Goal: Find specific page/section: Find specific page/section

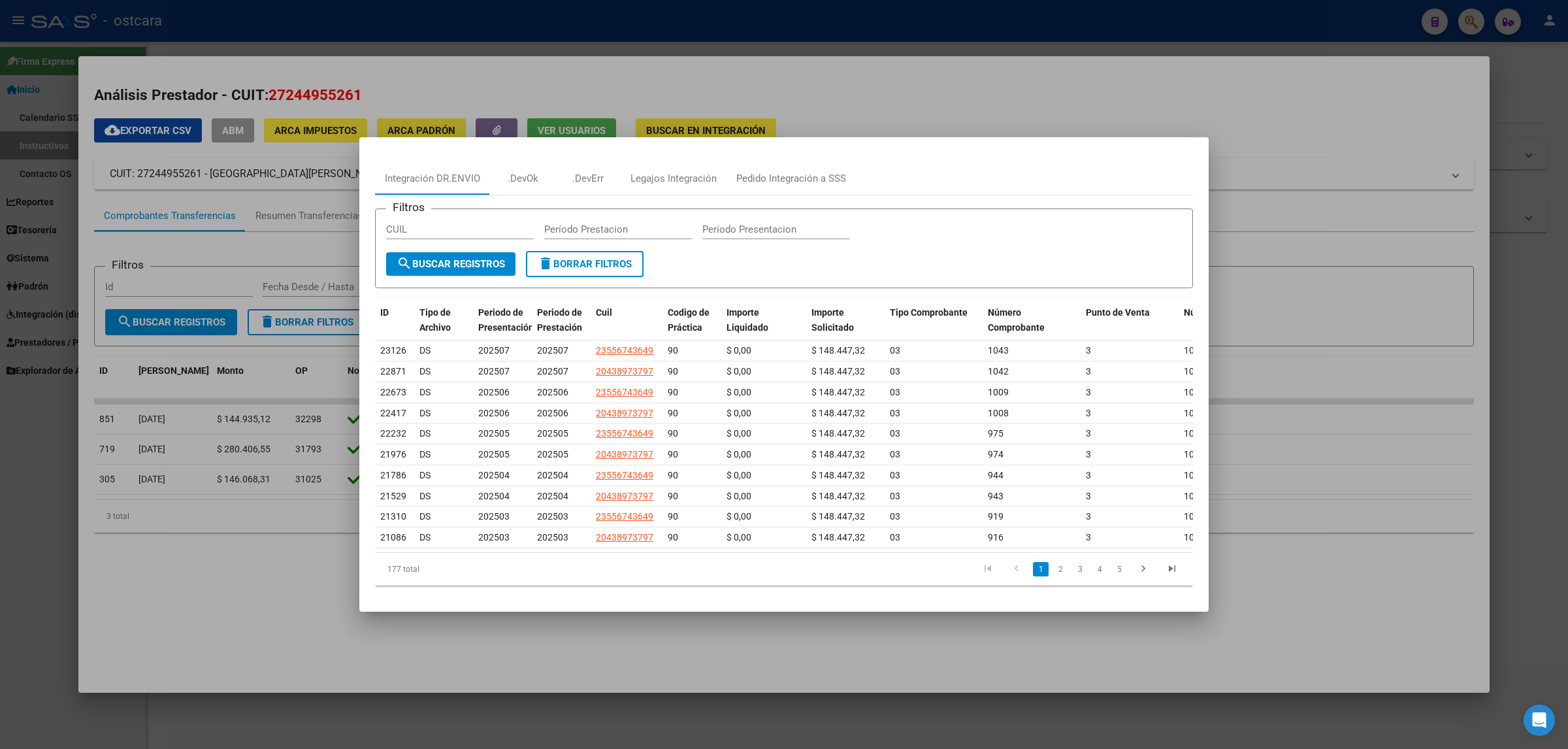
click at [936, 14] on div at bounding box center [784, 374] width 1568 height 749
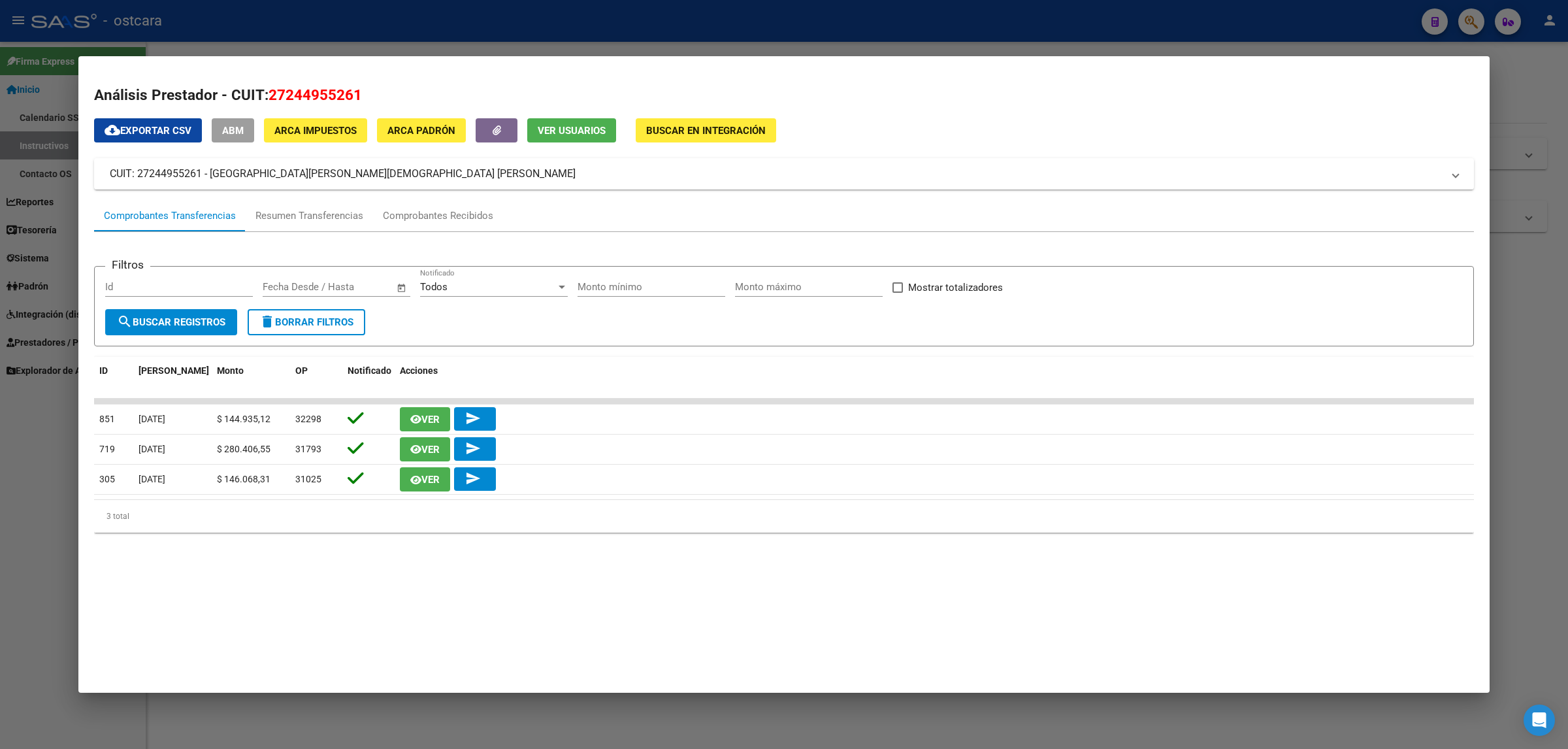
click at [936, 14] on div at bounding box center [784, 374] width 1568 height 749
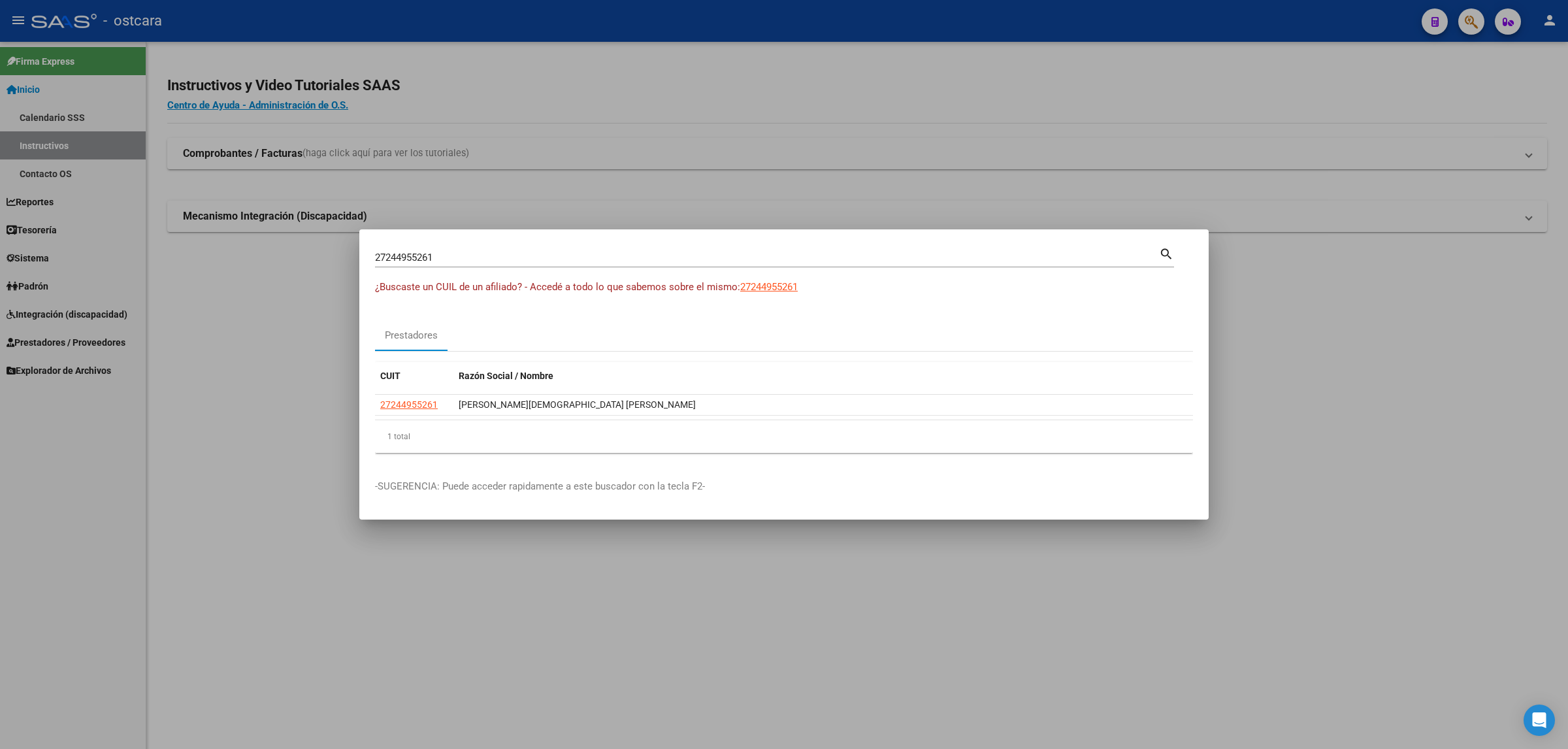
click at [936, 17] on div at bounding box center [784, 374] width 1568 height 749
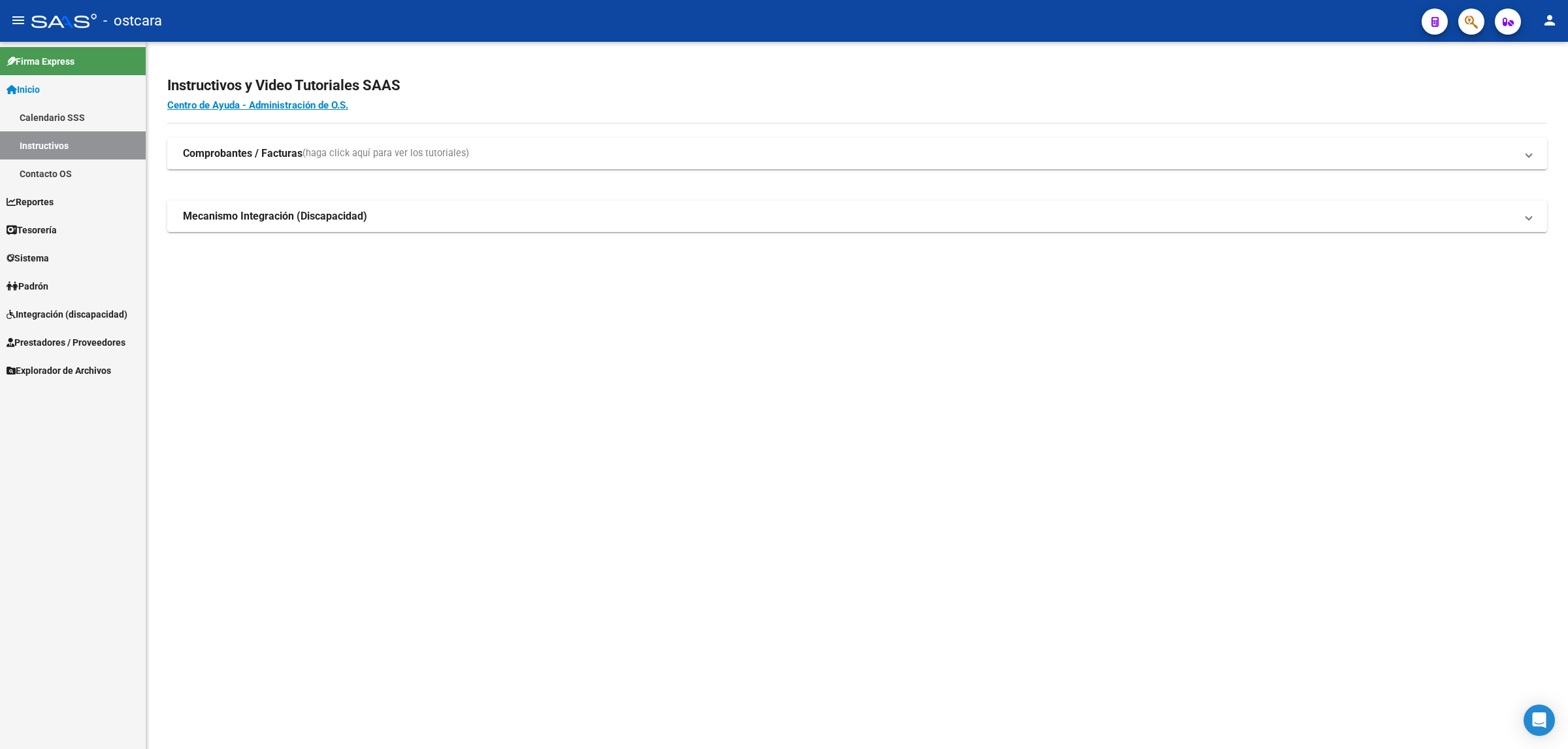
click at [47, 286] on span "Padrón" at bounding box center [27, 286] width 42 height 14
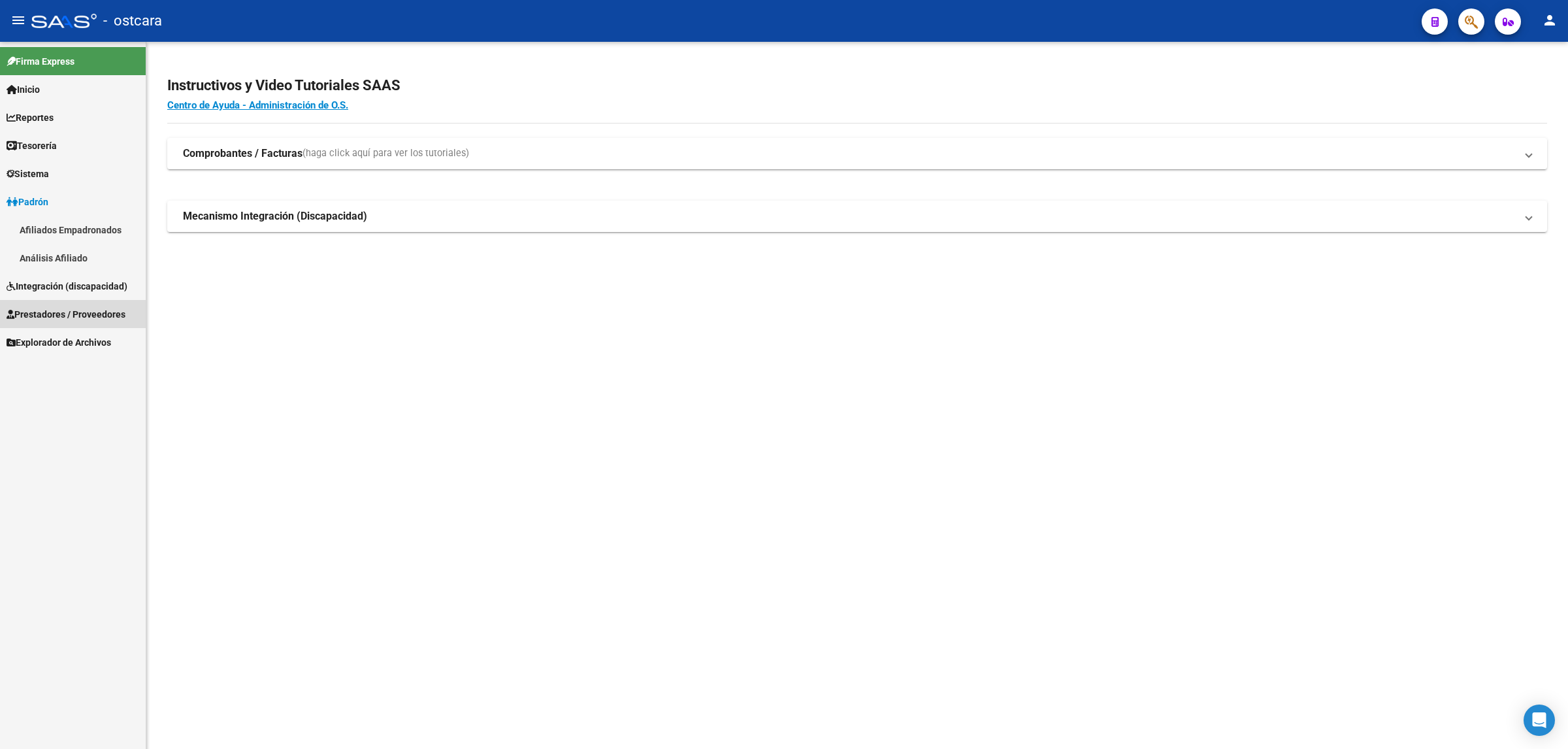
click at [86, 304] on link "Prestadores / Proveedores" at bounding box center [73, 313] width 146 height 28
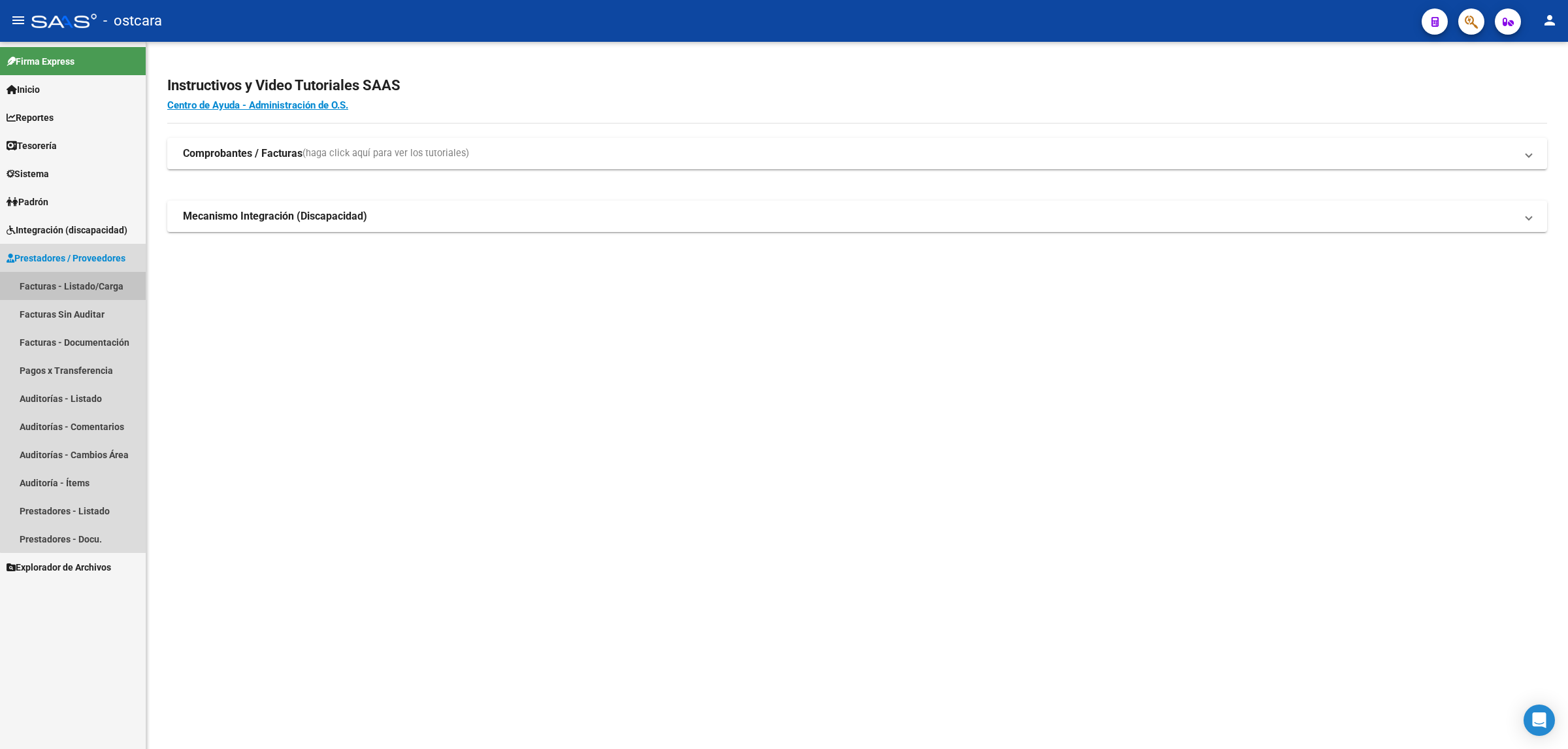
click at [92, 286] on link "Facturas - Listado/Carga" at bounding box center [73, 286] width 146 height 28
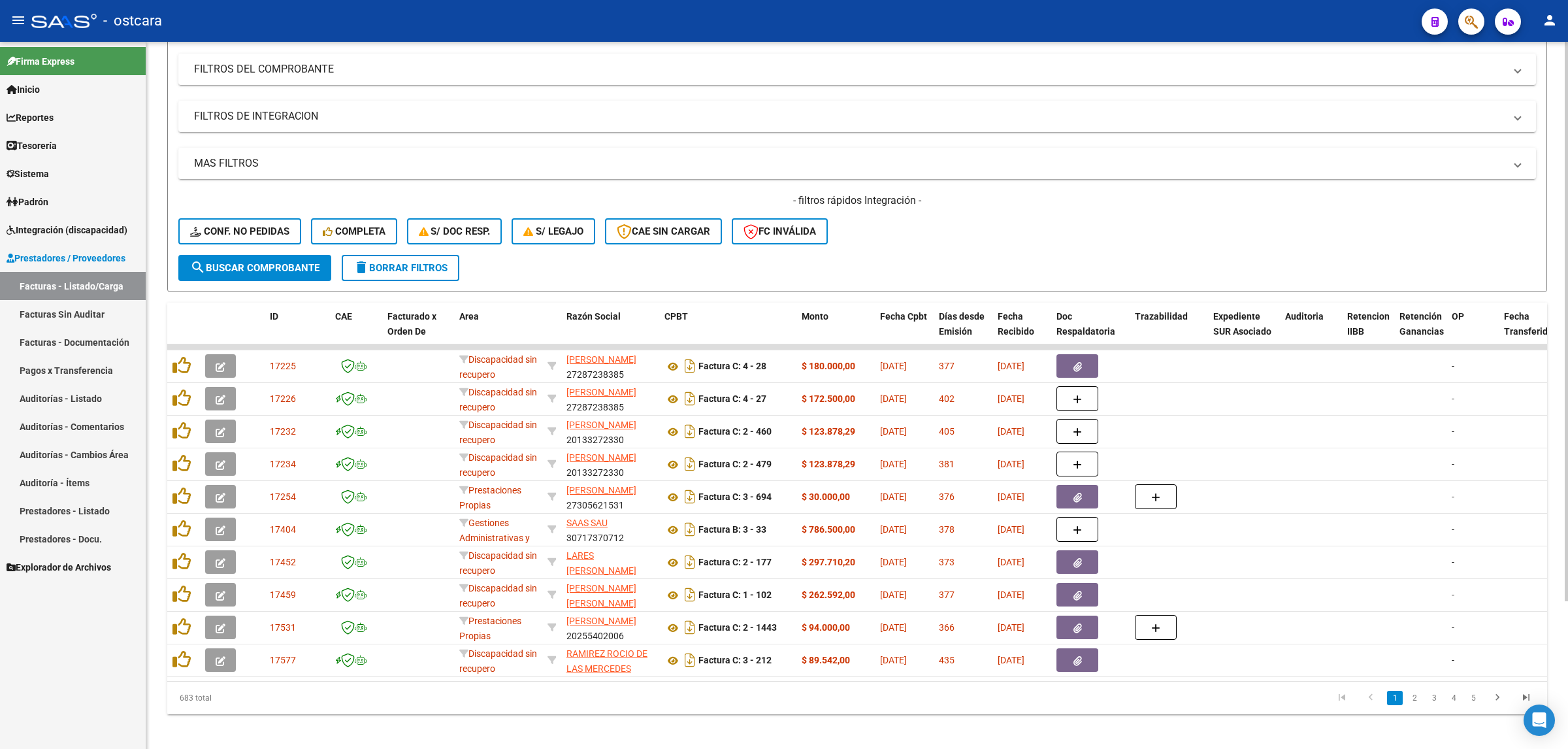
scroll to position [186, 0]
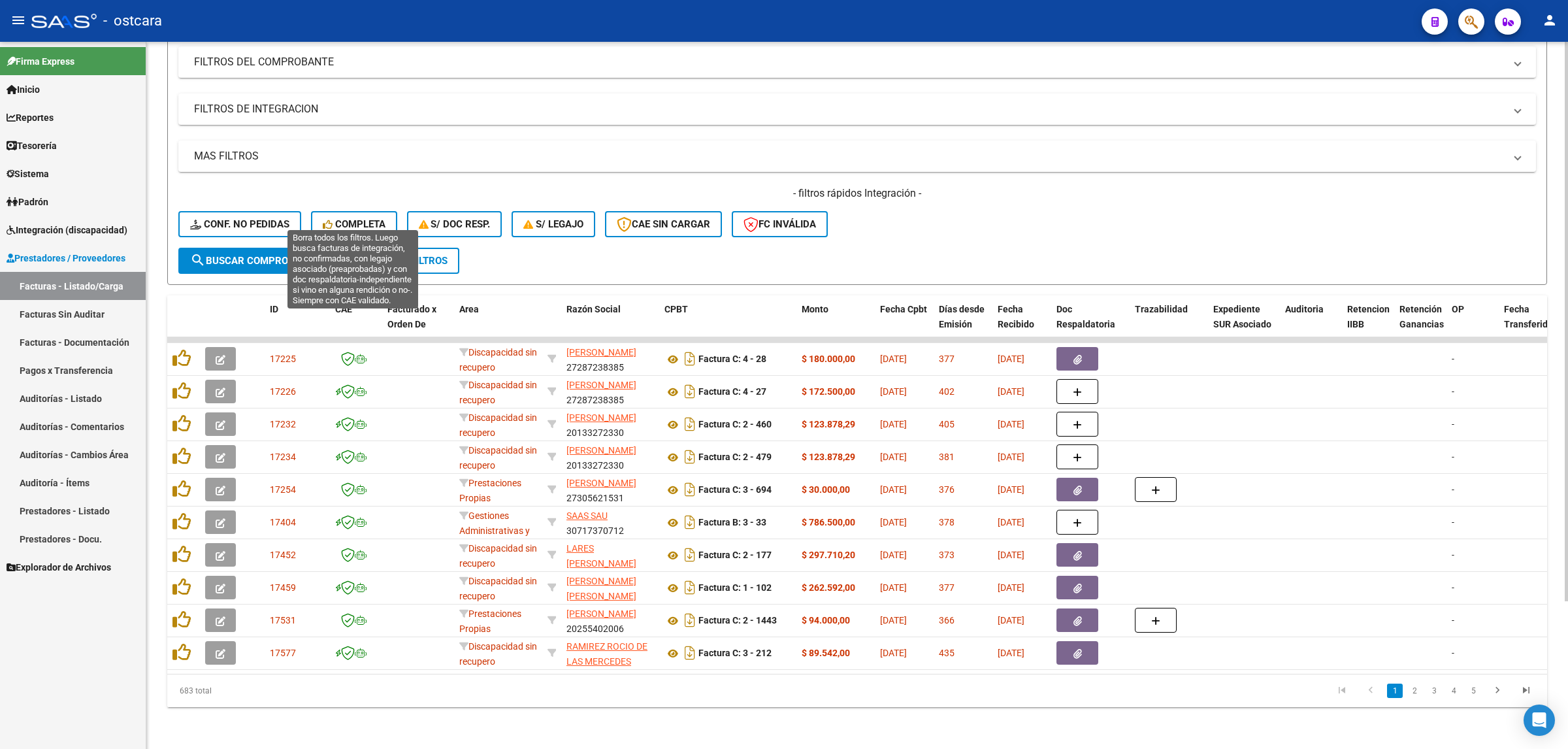
click at [360, 219] on span "Completa" at bounding box center [354, 225] width 63 height 12
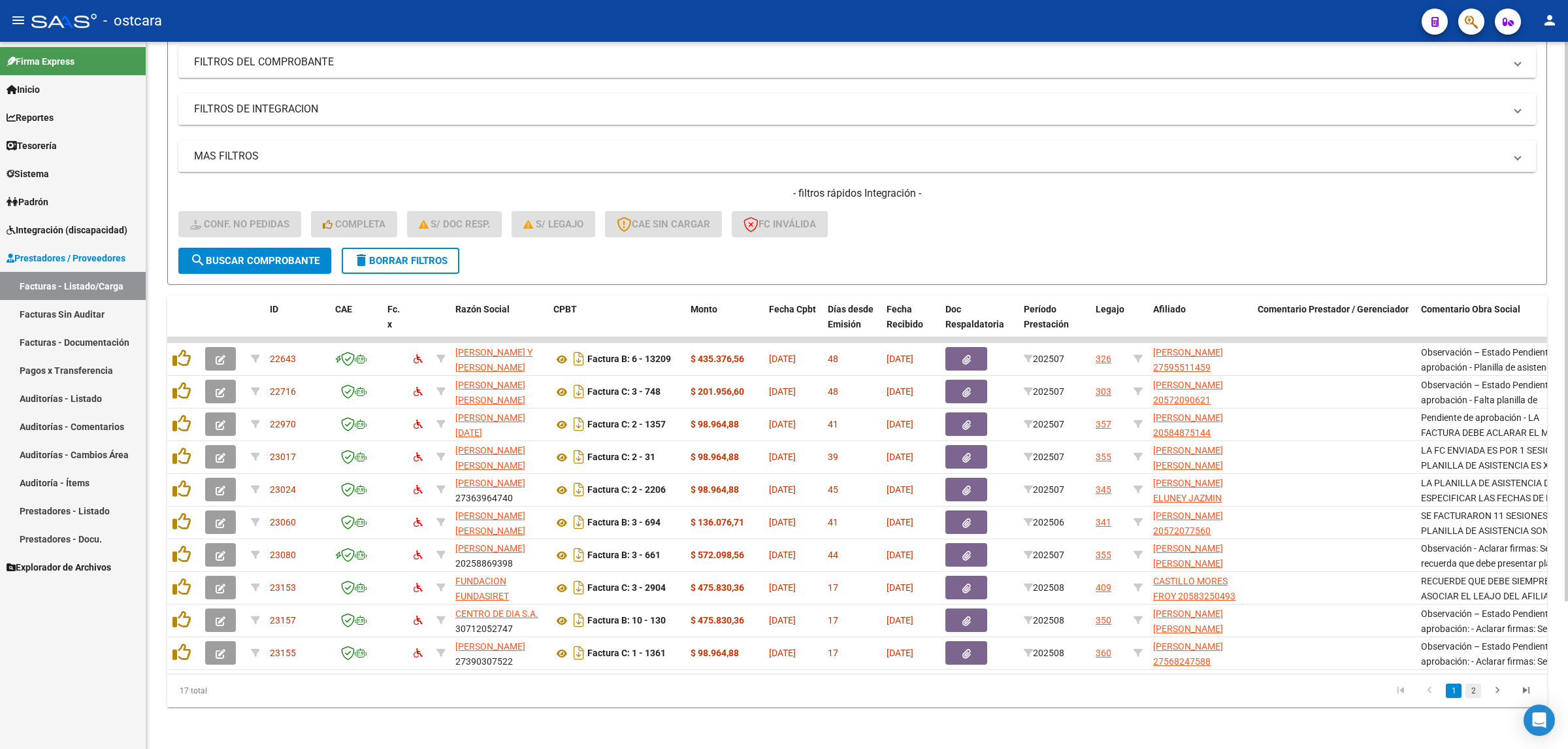
click at [1471, 690] on link "2" at bounding box center [1473, 690] width 16 height 14
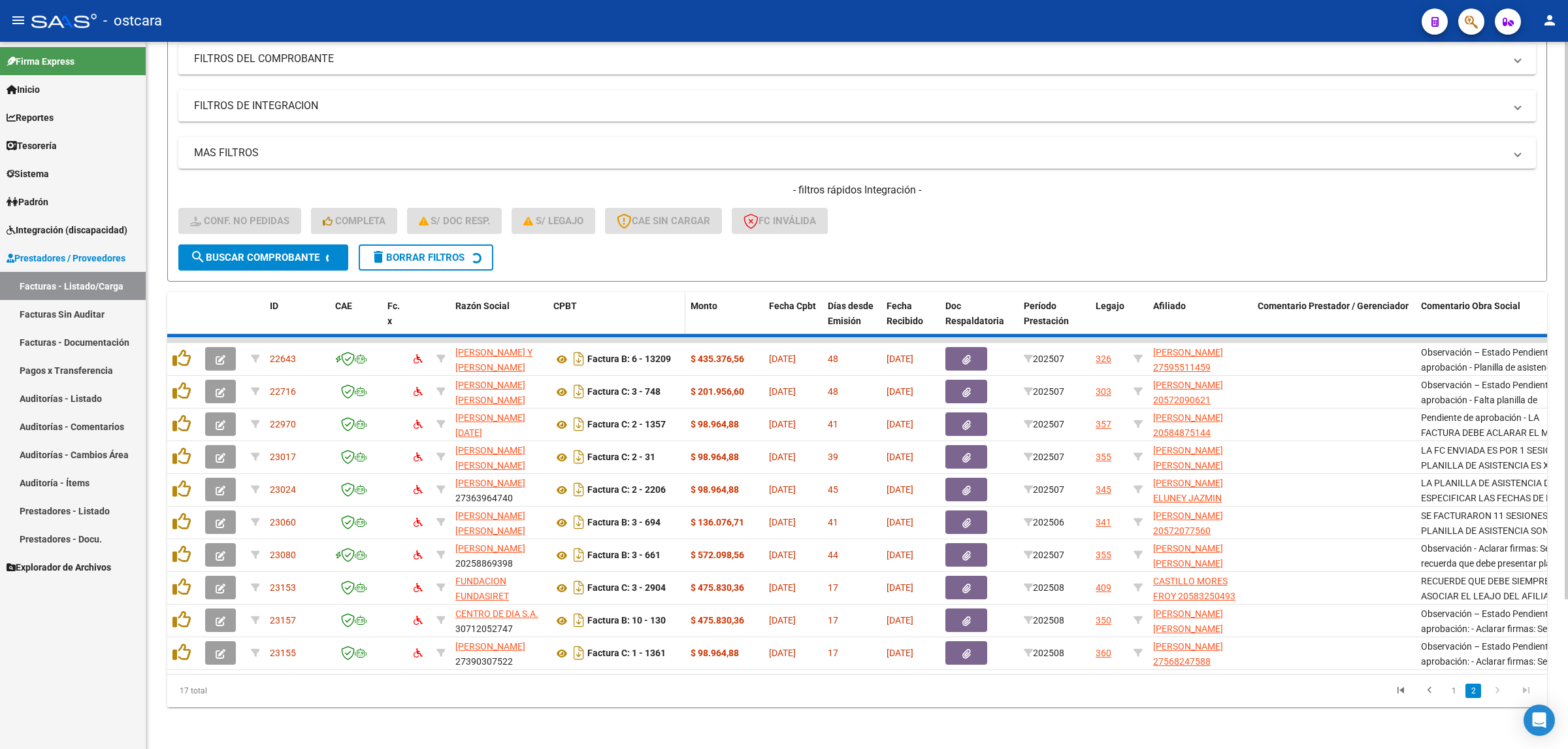
scroll to position [88, 0]
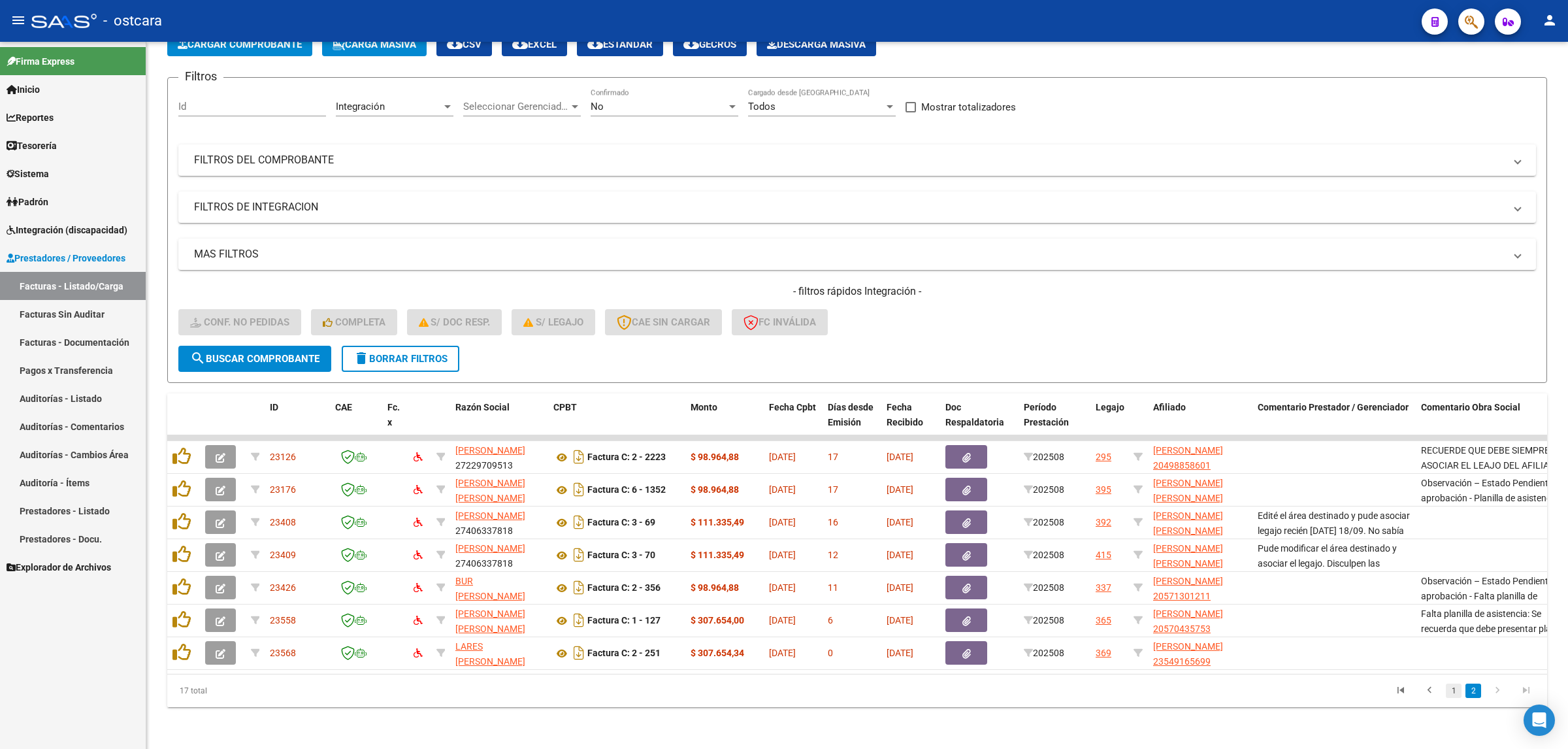
click at [1454, 687] on link "1" at bounding box center [1454, 690] width 16 height 14
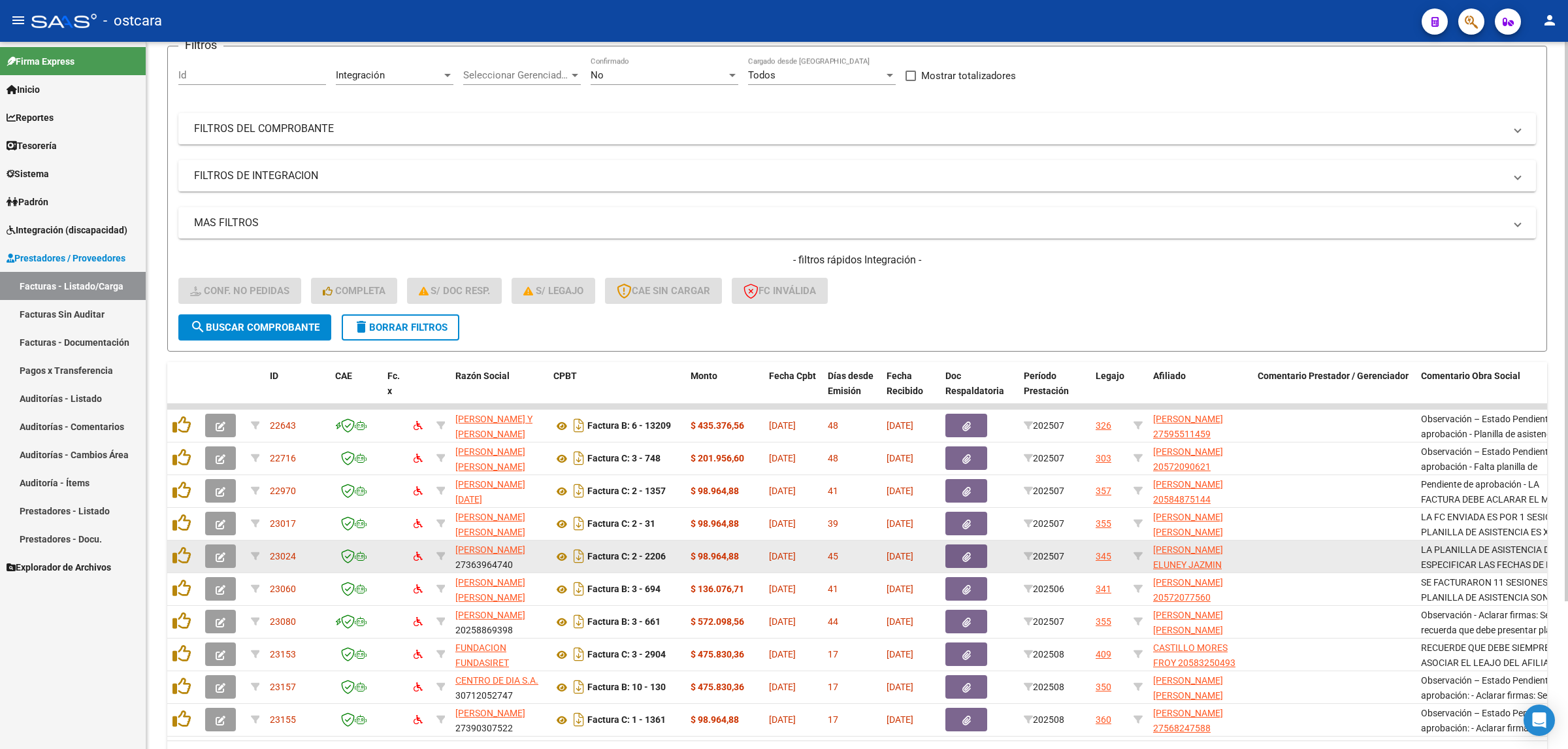
scroll to position [186, 0]
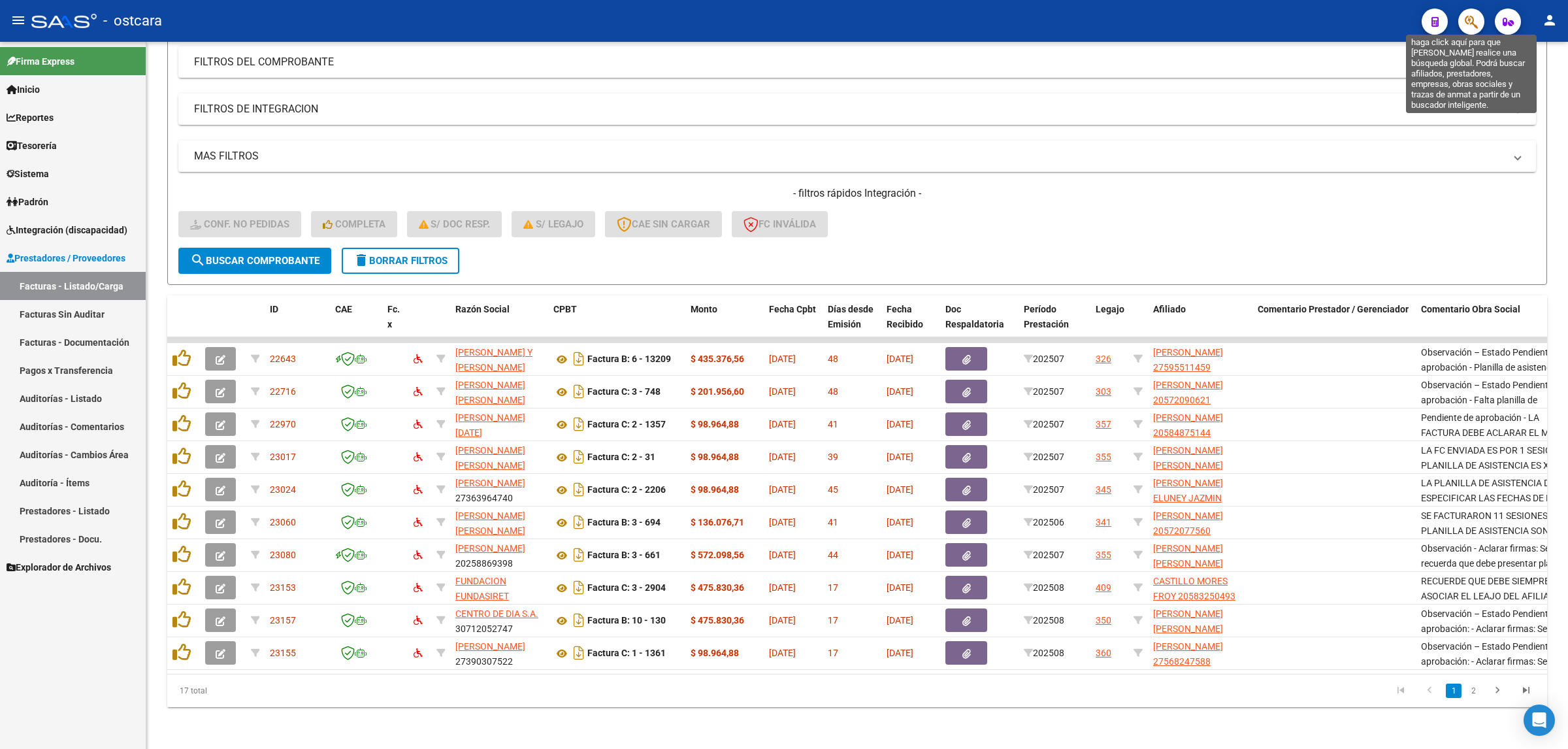
click at [1471, 19] on icon "button" at bounding box center [1471, 22] width 13 height 15
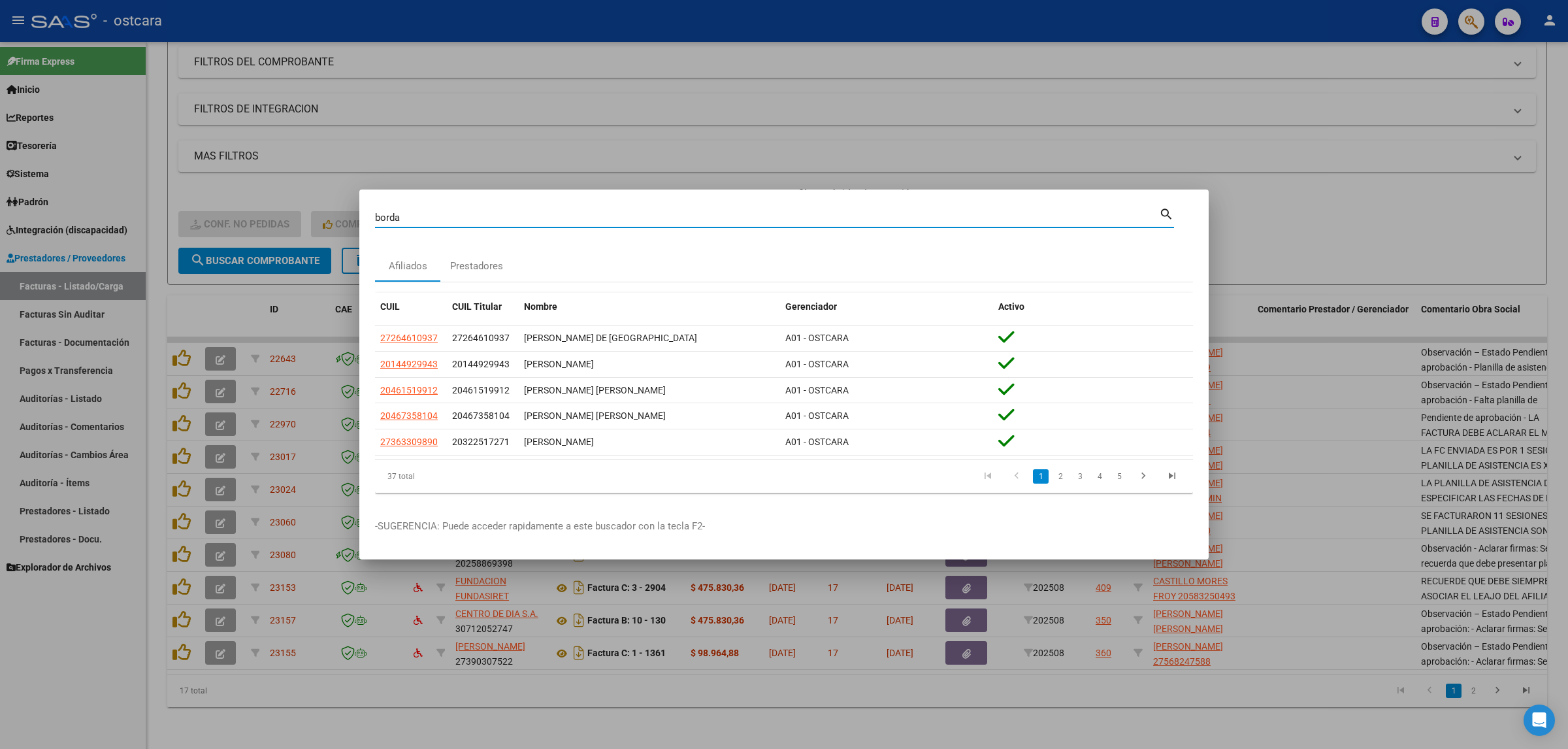
click at [507, 214] on input "borda" at bounding box center [767, 218] width 784 height 12
type input "[PERSON_NAME]"
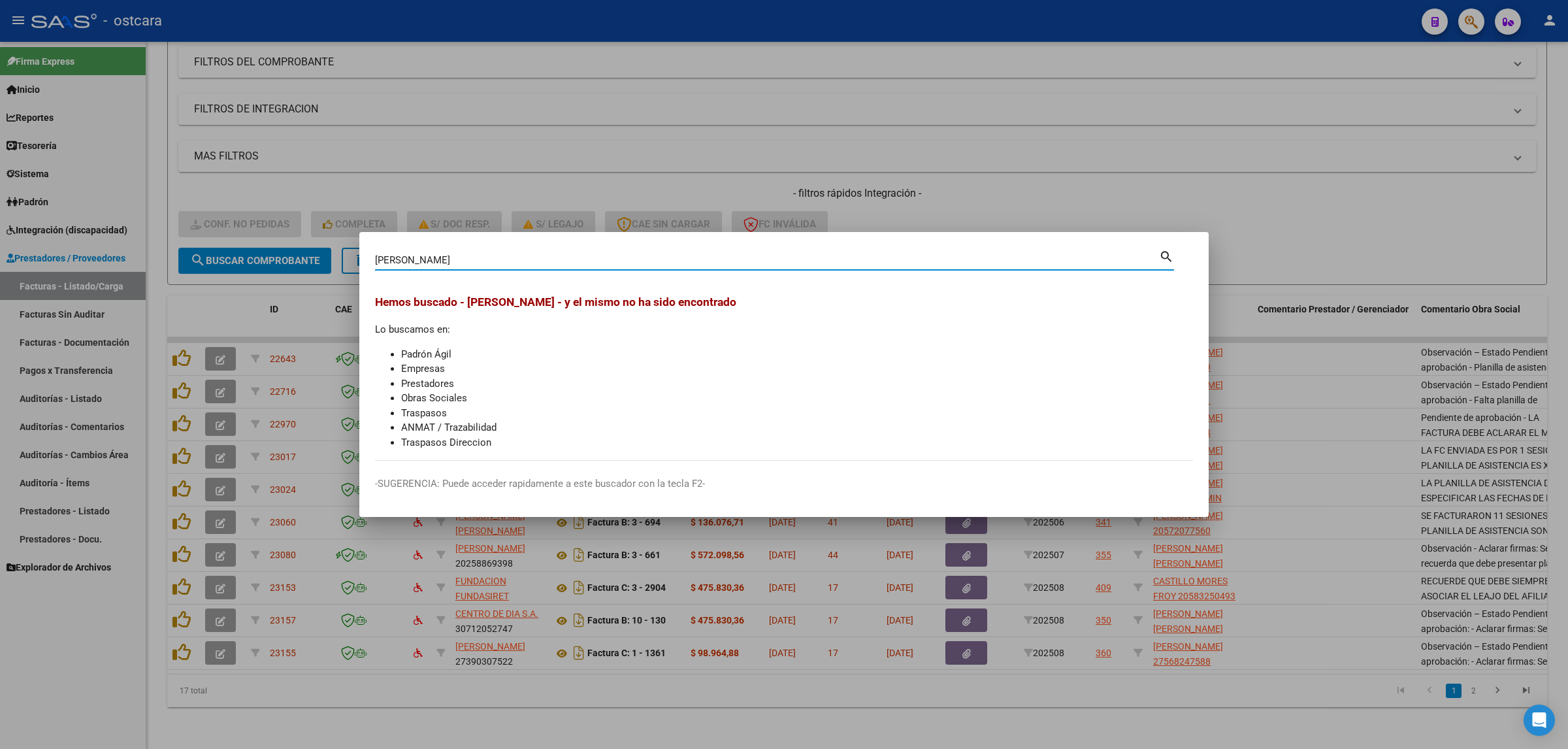
drag, startPoint x: 390, startPoint y: 259, endPoint x: 169, endPoint y: 257, distance: 221.0
click at [170, 257] on div "[PERSON_NAME] (apellido, dni, cuil, nro traspaso, cuit, obra social) search [PE…" at bounding box center [784, 374] width 1568 height 749
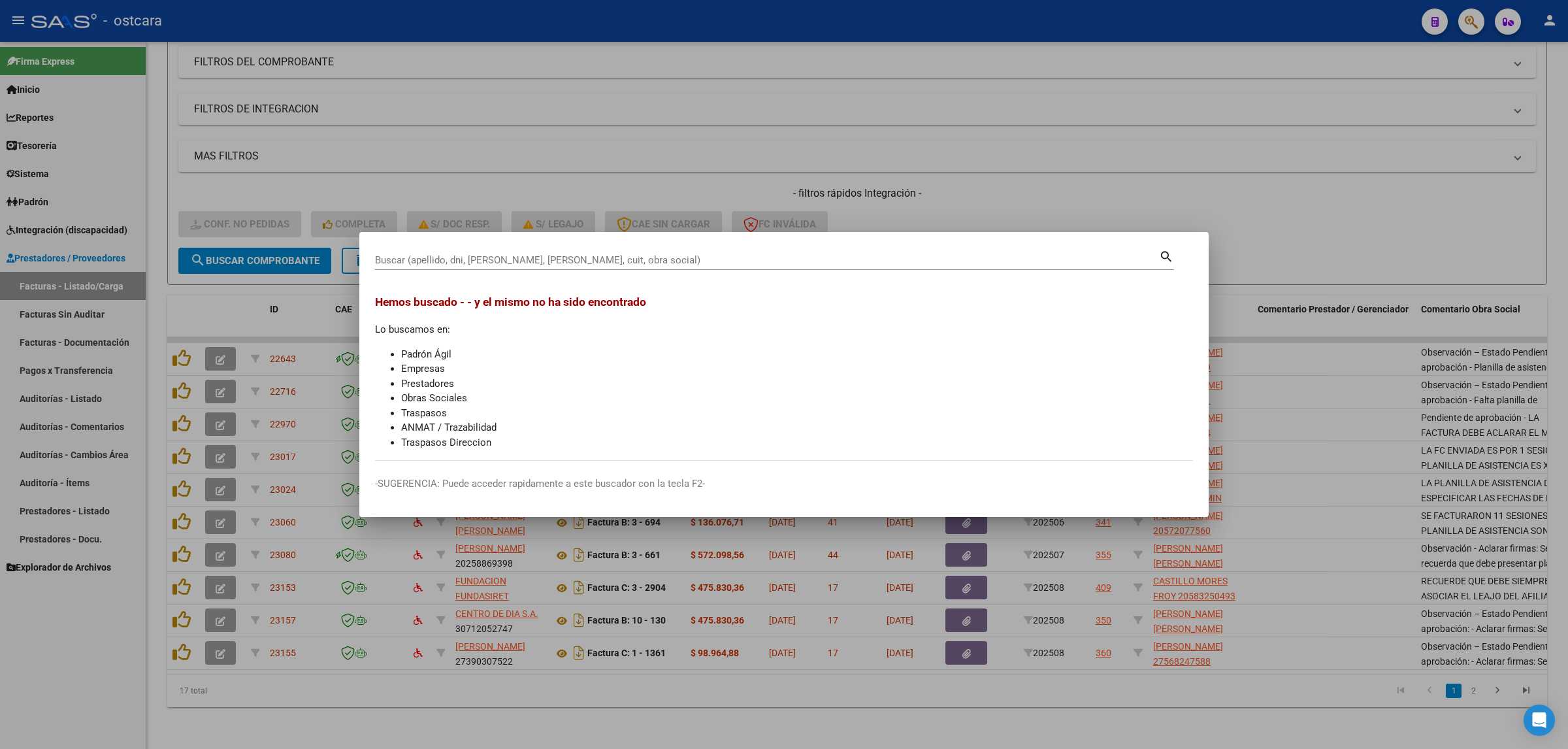
click at [508, 254] on input "Buscar (apellido, dni, [PERSON_NAME], [PERSON_NAME], cuit, obra social)" at bounding box center [767, 260] width 784 height 12
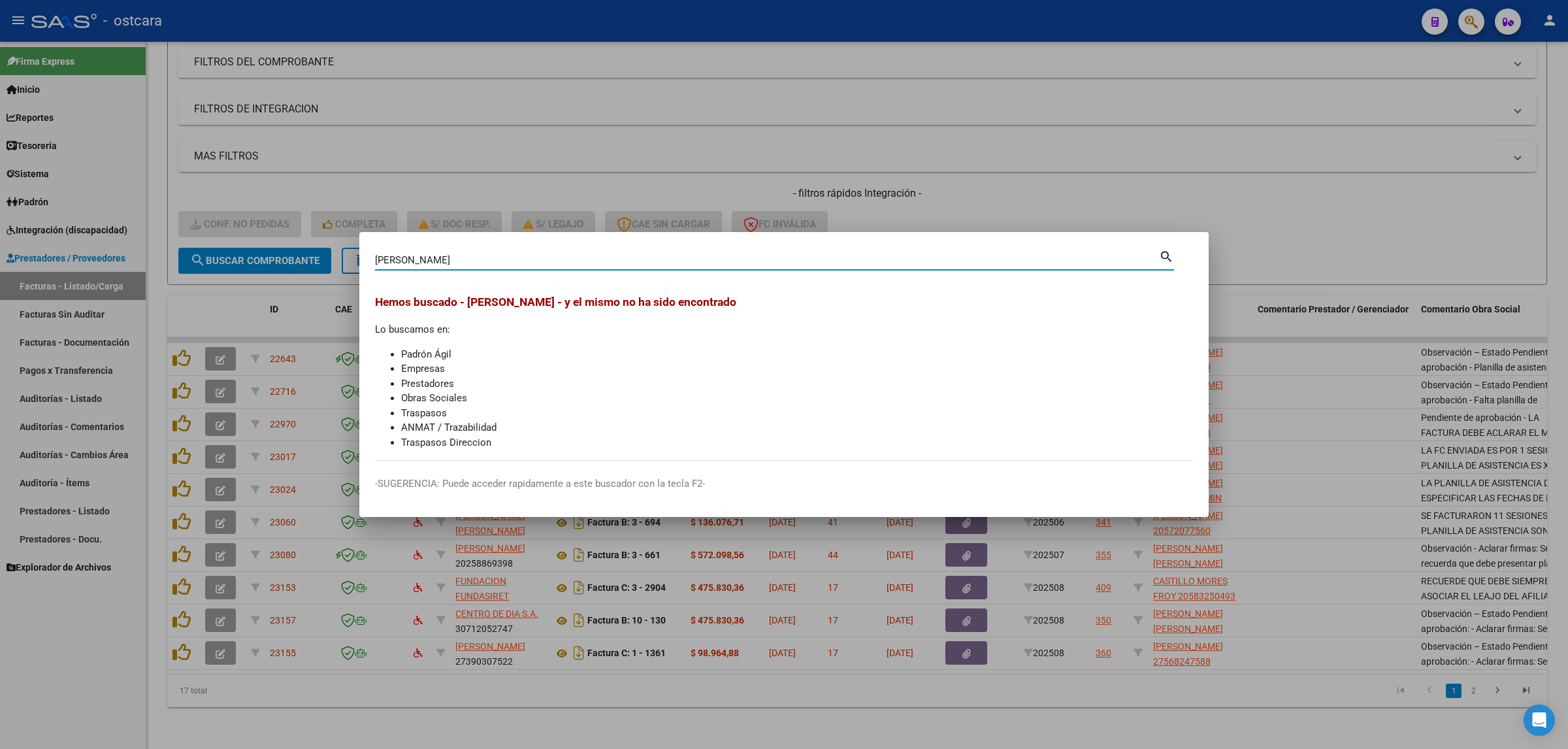
type input "[PERSON_NAME]"
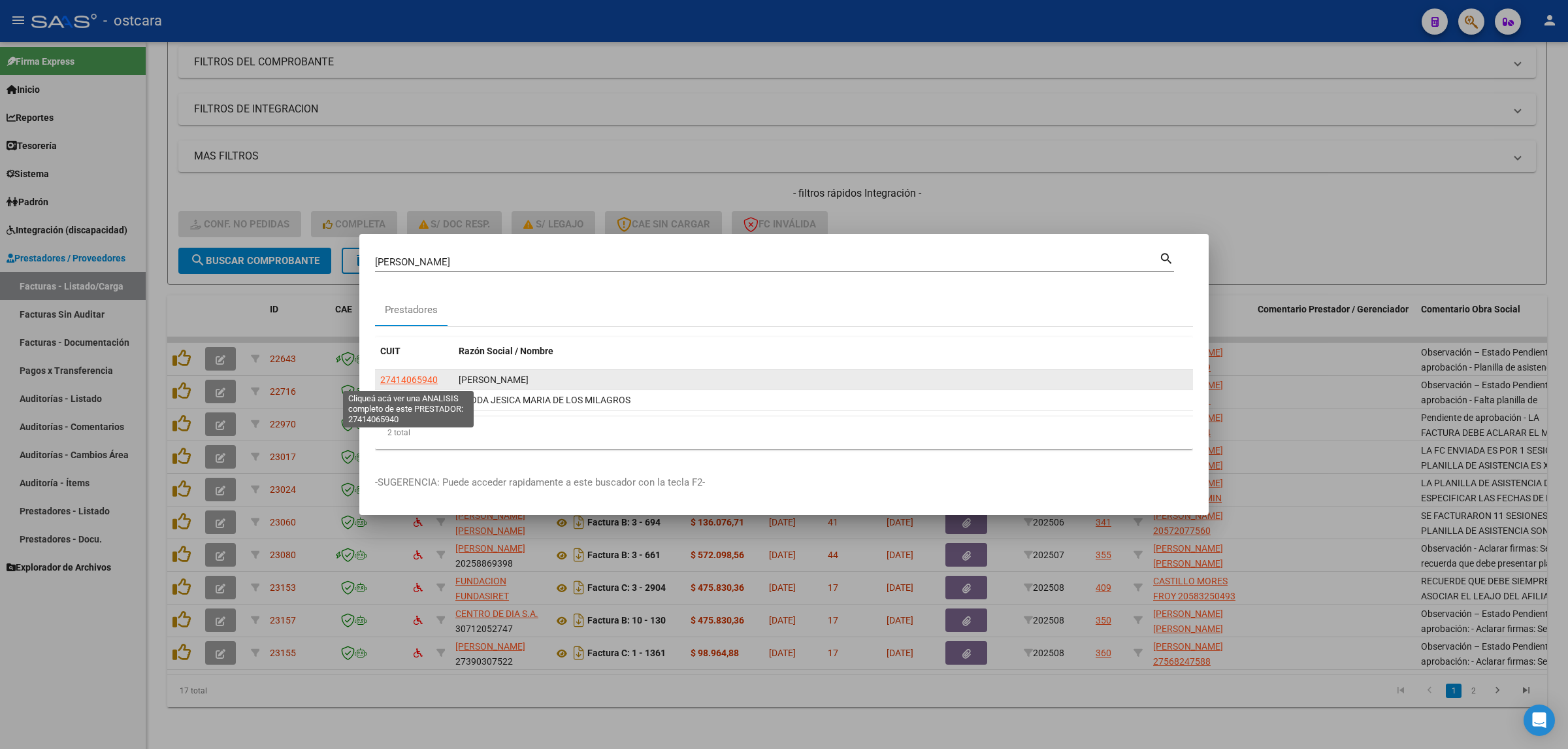
click at [410, 376] on span "27414065940" at bounding box center [409, 380] width 58 height 10
type textarea "27414065940"
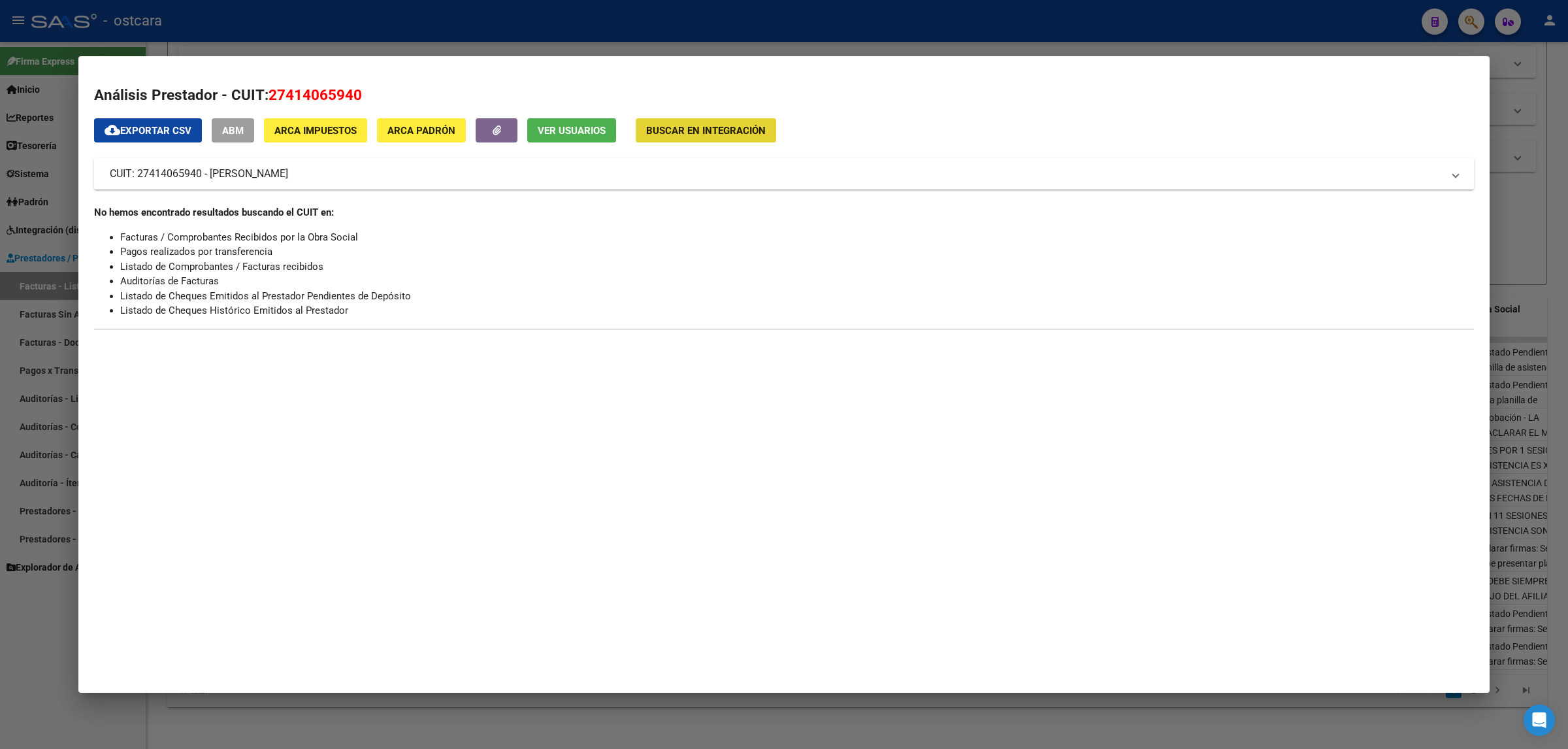
click at [694, 129] on span "Buscar en Integración" at bounding box center [706, 130] width 120 height 12
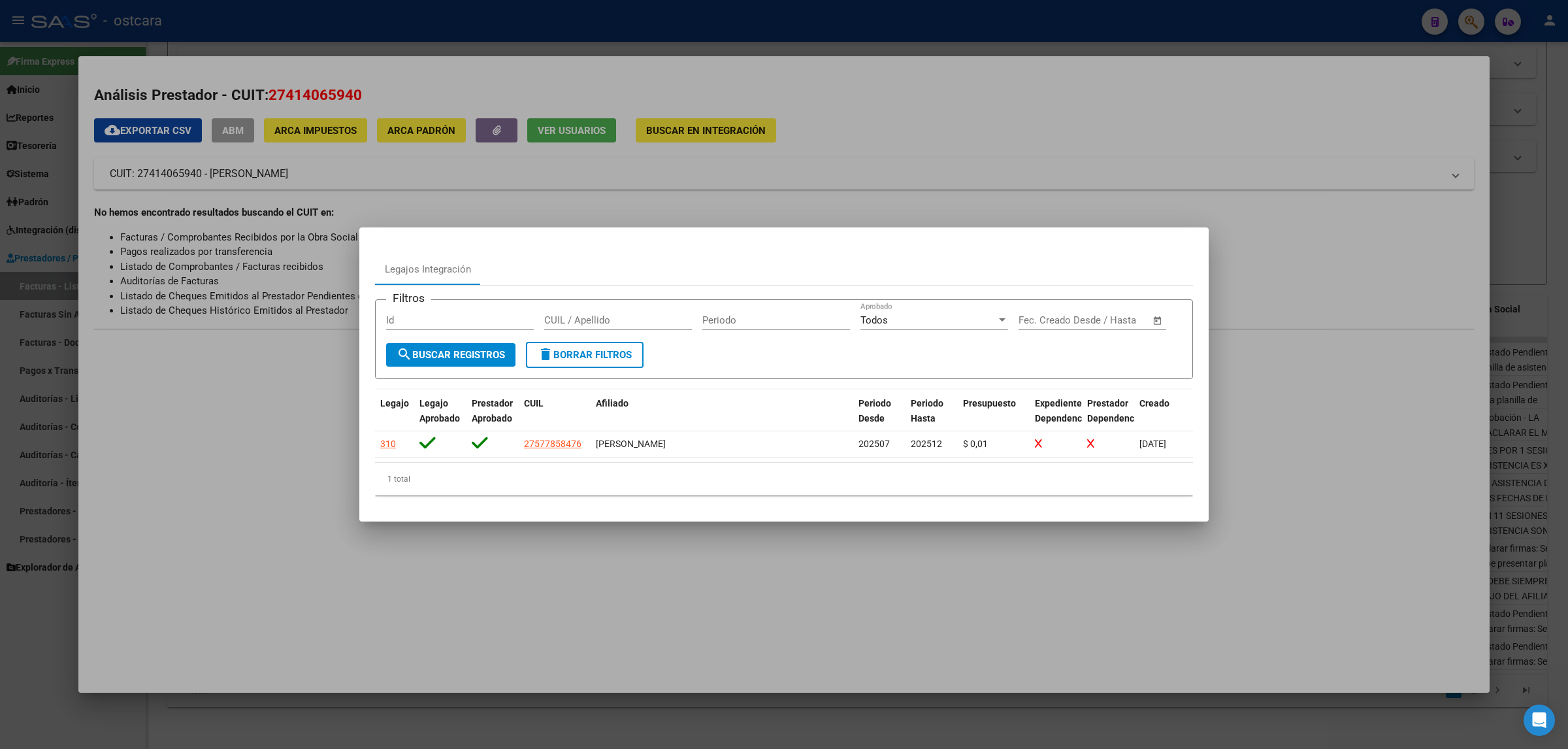
click at [867, 141] on div at bounding box center [784, 374] width 1568 height 749
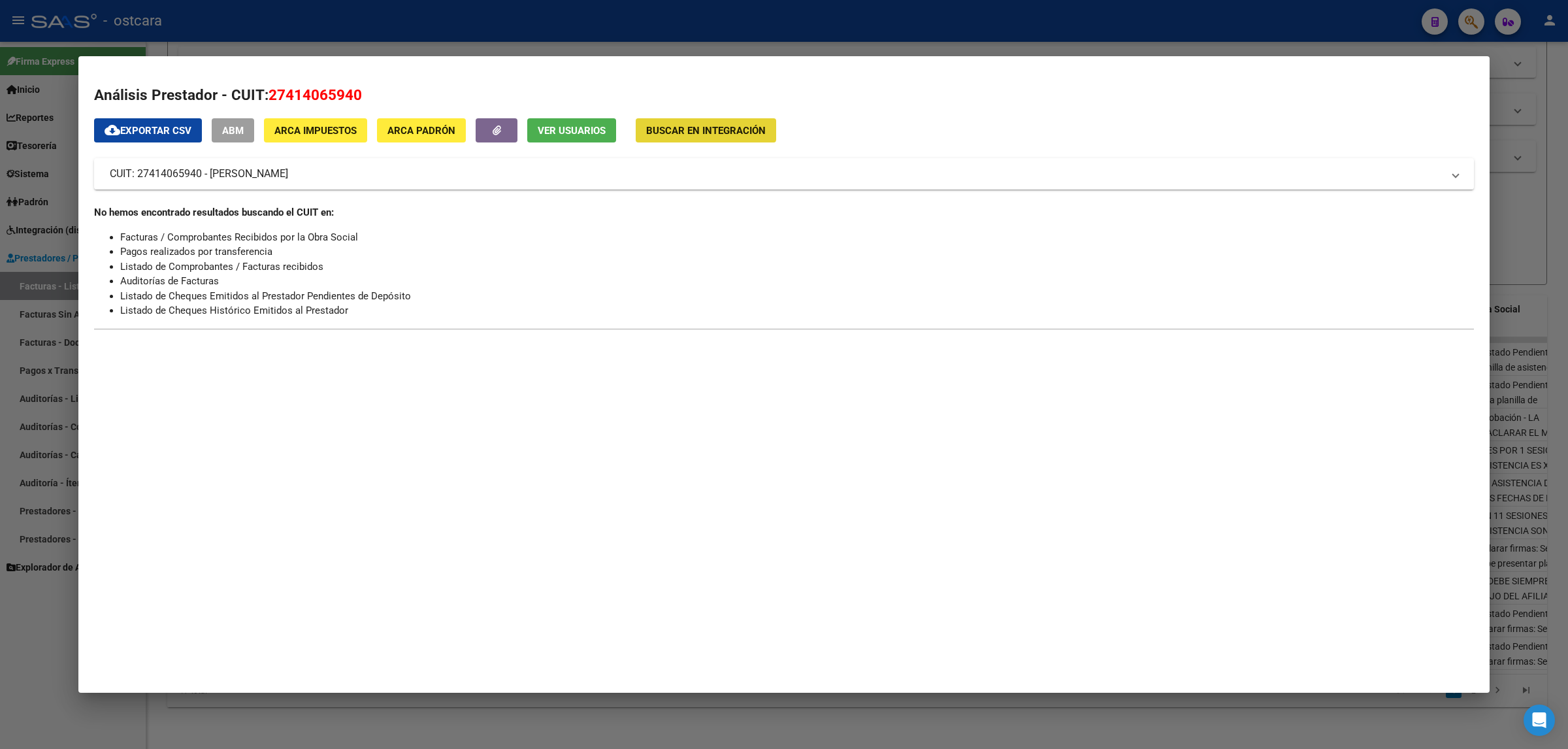
click at [692, 121] on button "Buscar en Integración" at bounding box center [706, 130] width 141 height 25
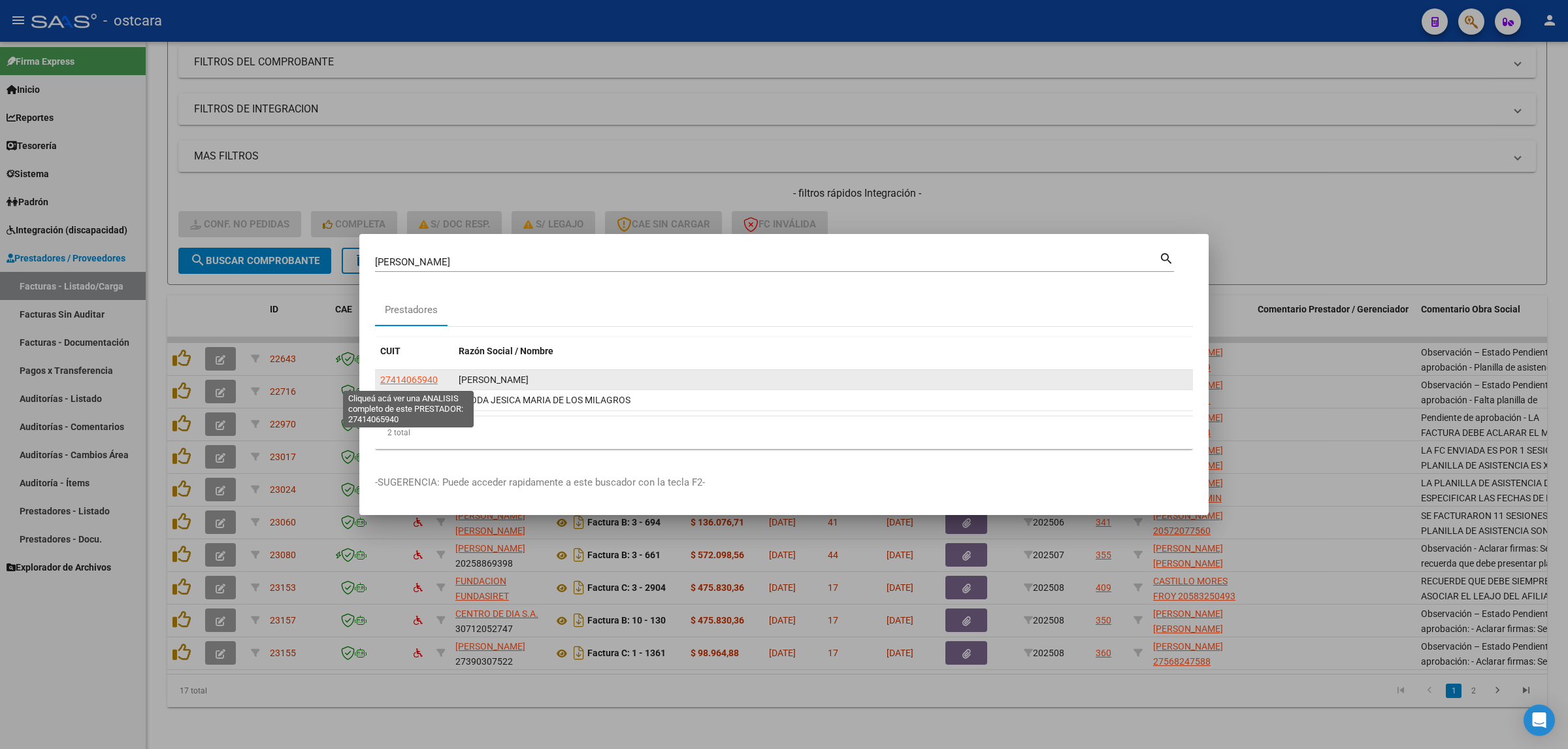
click at [426, 377] on span "27414065940" at bounding box center [409, 380] width 58 height 10
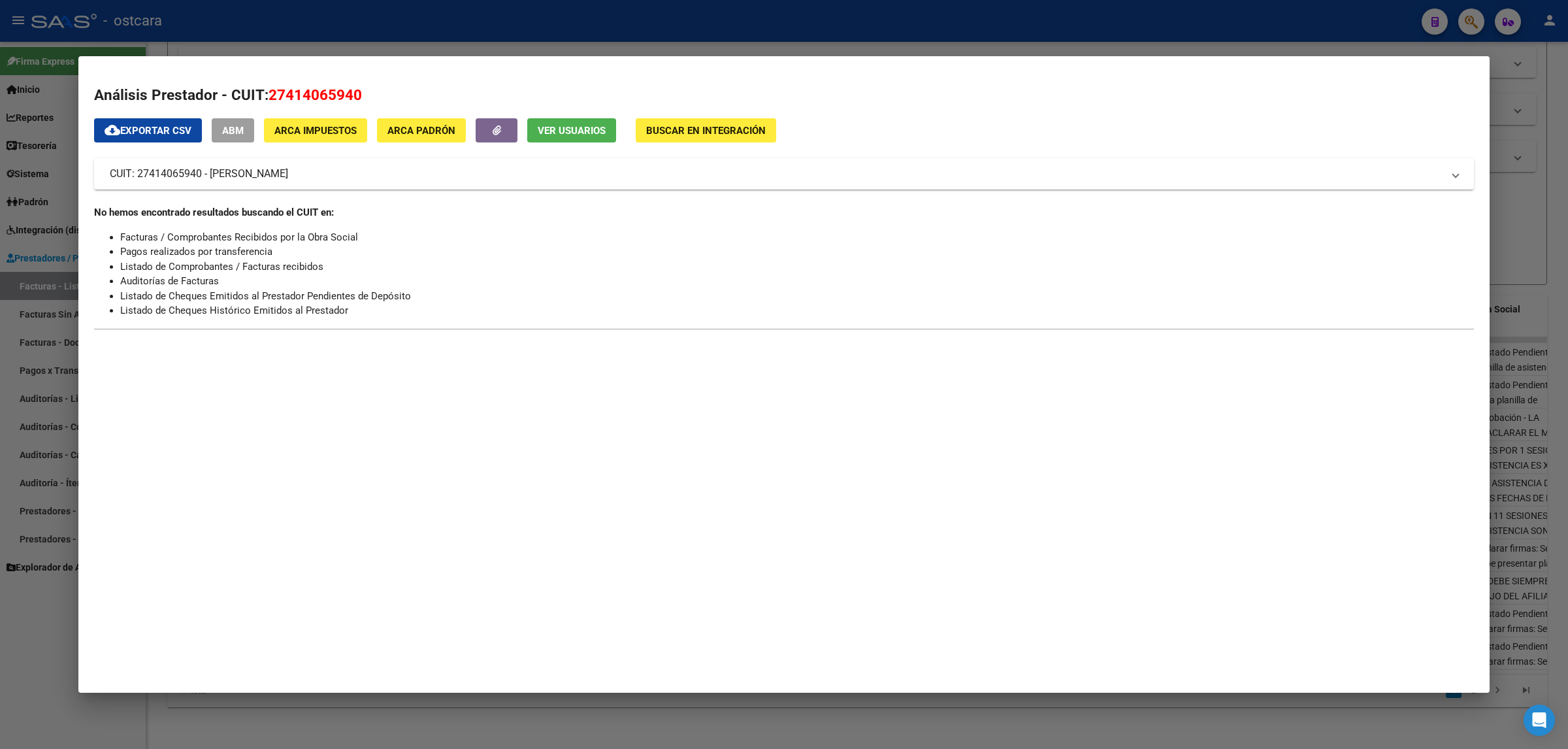
click at [700, 129] on span "Buscar en Integración" at bounding box center [706, 130] width 120 height 12
